Goal: Find specific page/section: Find specific page/section

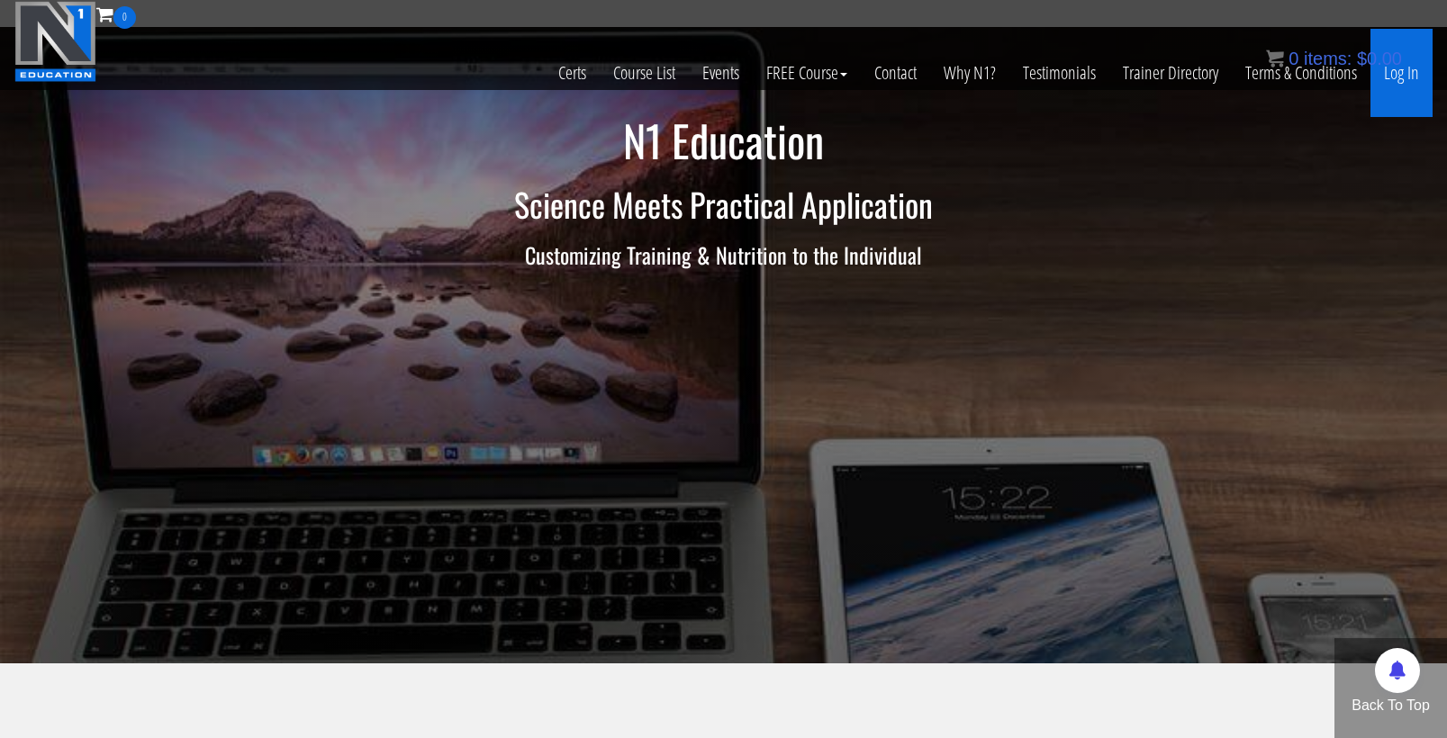
click at [1399, 83] on link "Log In" at bounding box center [1401, 73] width 62 height 88
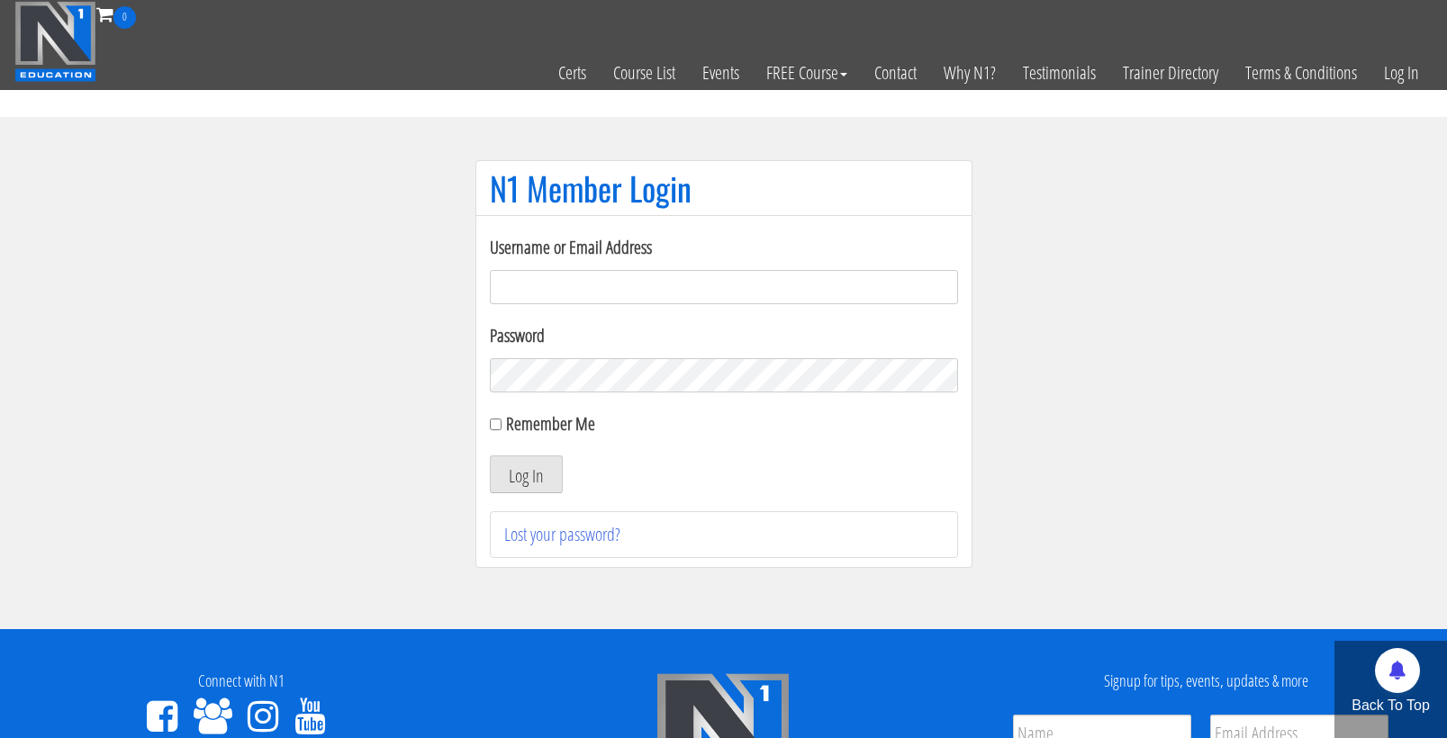
type input "cmoxley"
click at [525, 475] on button "Log In" at bounding box center [526, 475] width 73 height 38
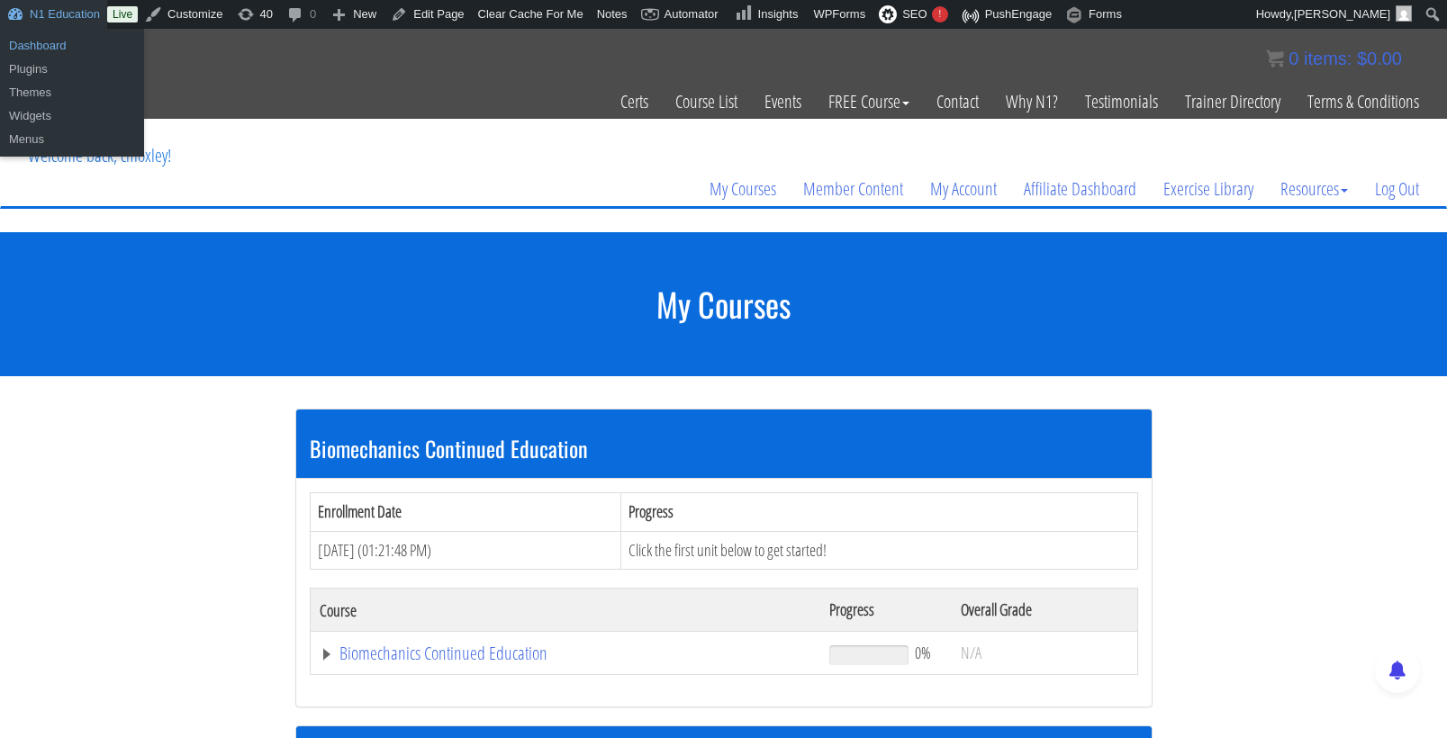
click at [48, 39] on link "Dashboard" at bounding box center [72, 45] width 144 height 23
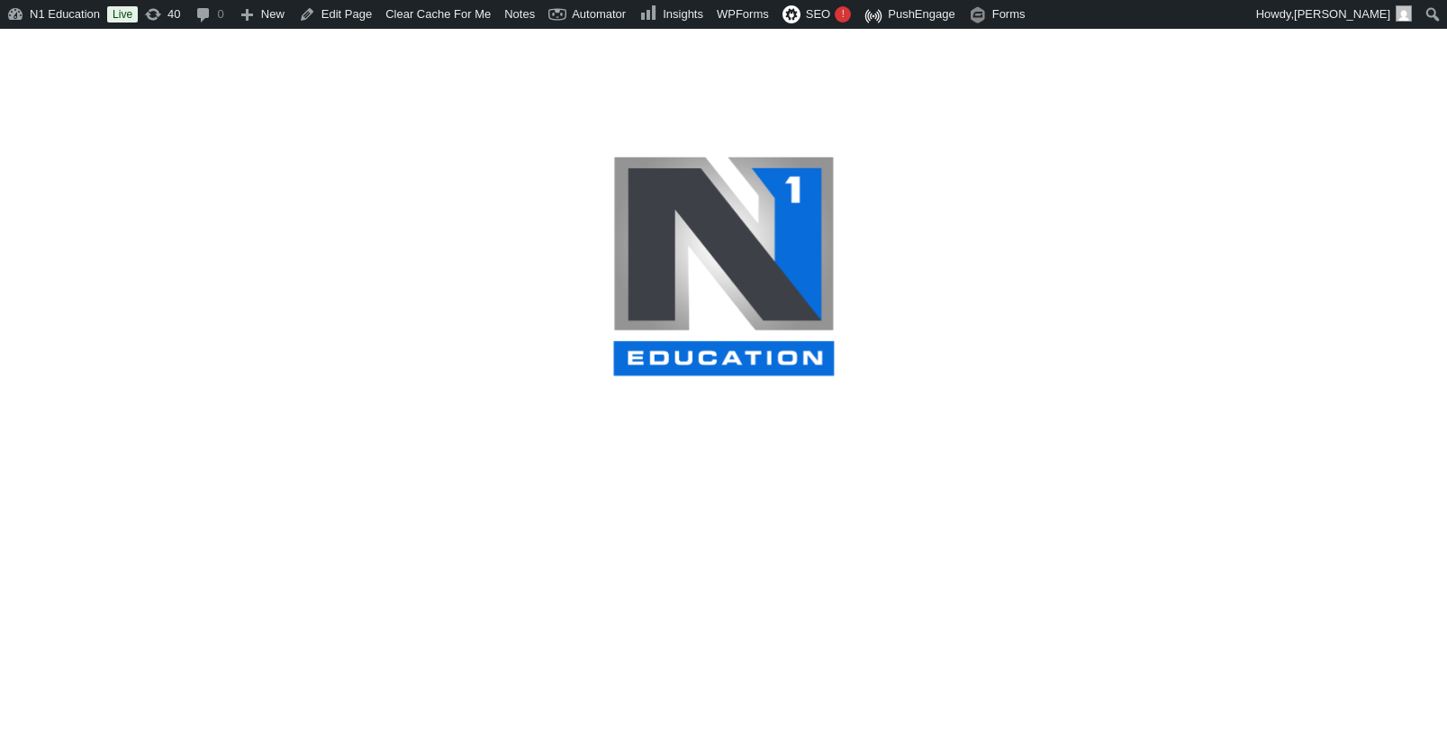
select select
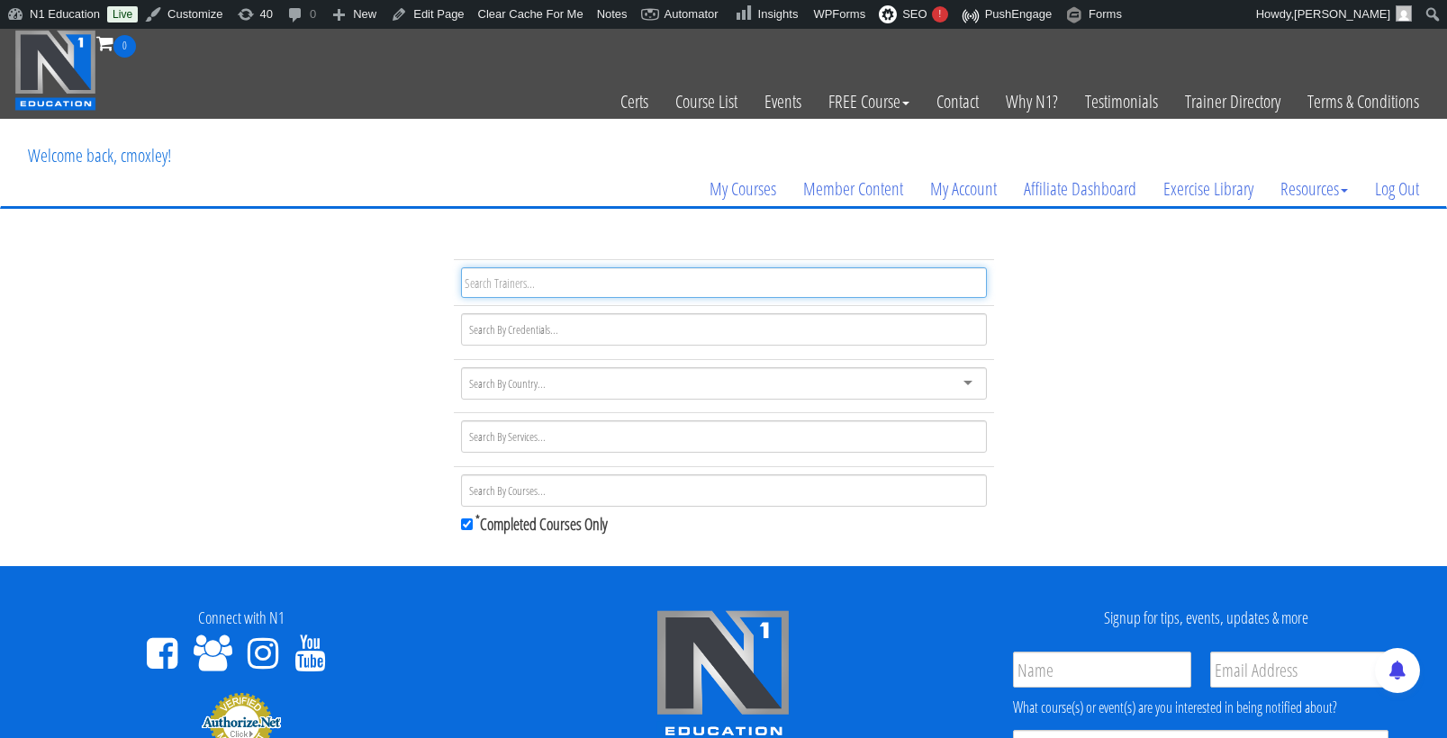
click at [752, 278] on input "text" at bounding box center [724, 282] width 526 height 31
type input "lo"
